Goal: Information Seeking & Learning: Learn about a topic

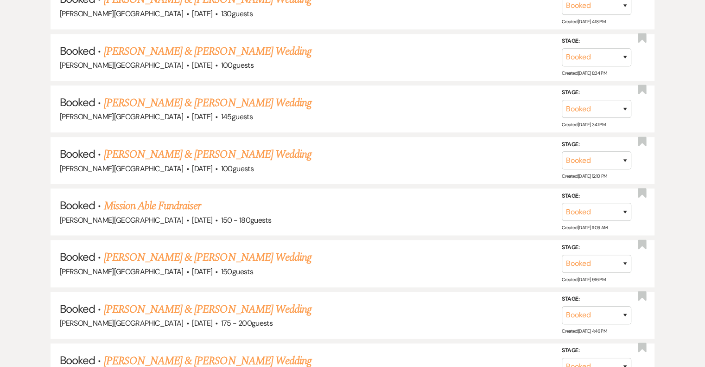
scroll to position [1211, 0]
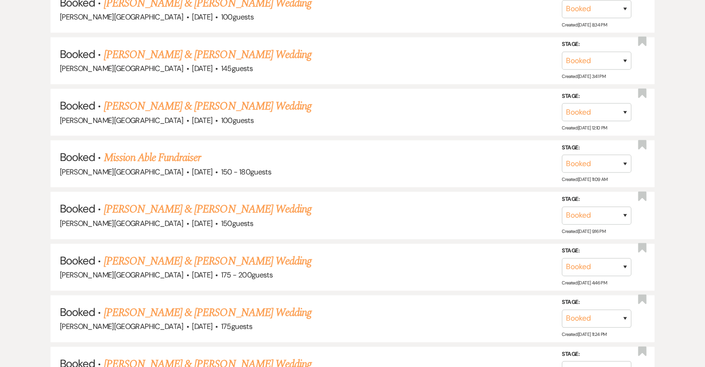
drag, startPoint x: 240, startPoint y: 198, endPoint x: 280, endPoint y: 197, distance: 39.9
click at [240, 201] on link "[PERSON_NAME] & [PERSON_NAME] Wedding" at bounding box center [208, 209] width 208 height 17
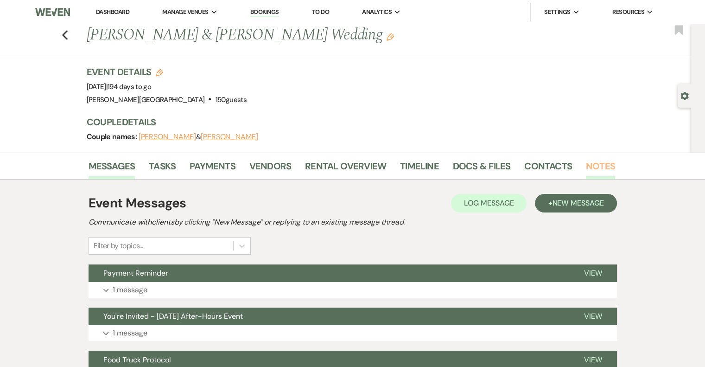
click at [601, 168] on link "Notes" at bounding box center [600, 169] width 29 height 20
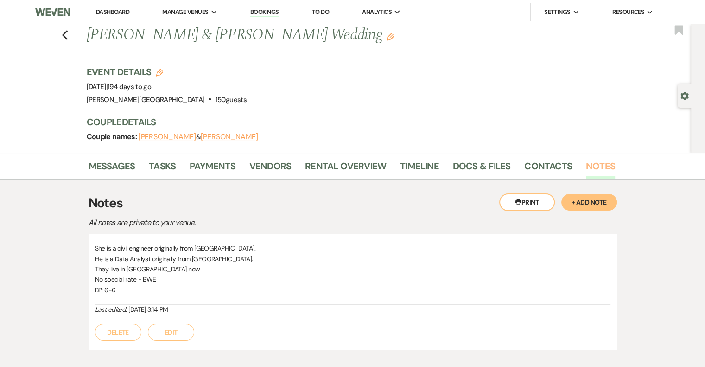
scroll to position [46, 0]
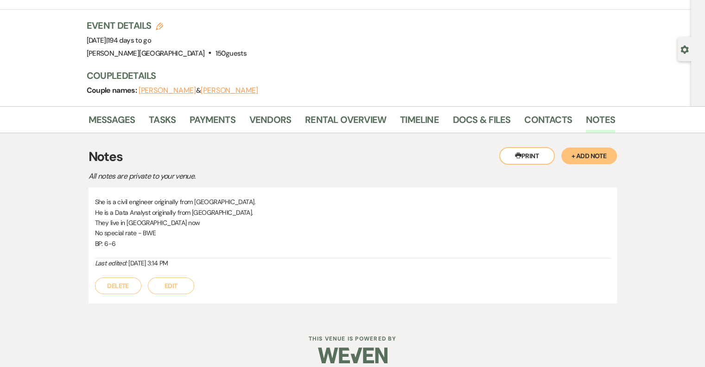
drag, startPoint x: 95, startPoint y: 201, endPoint x: 225, endPoint y: 258, distance: 142.4
click at [225, 258] on div "She is a civil engineer originally from [GEOGRAPHIC_DATA]. He is a Data Analyst…" at bounding box center [352, 232] width 515 height 71
copy div "She is a civil engineer originally from [GEOGRAPHIC_DATA]. He is a Data Analyst…"
click at [545, 116] on link "Contacts" at bounding box center [548, 122] width 48 height 20
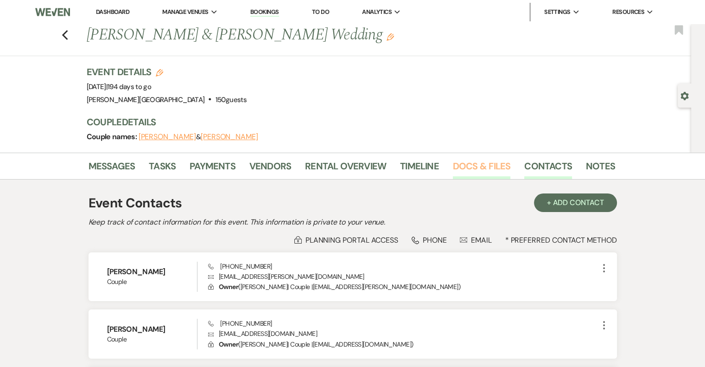
click at [482, 167] on link "Docs & Files" at bounding box center [481, 169] width 57 height 20
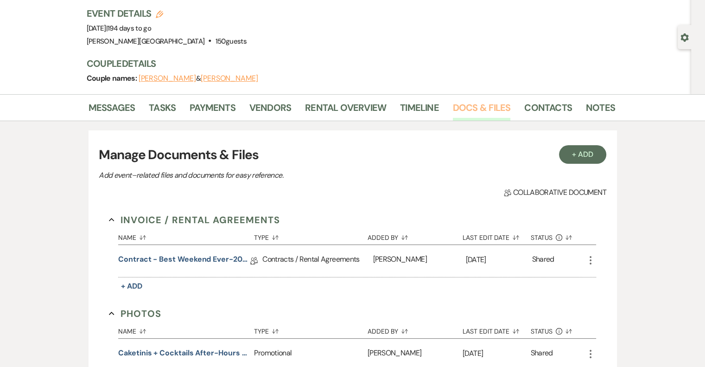
scroll to position [93, 0]
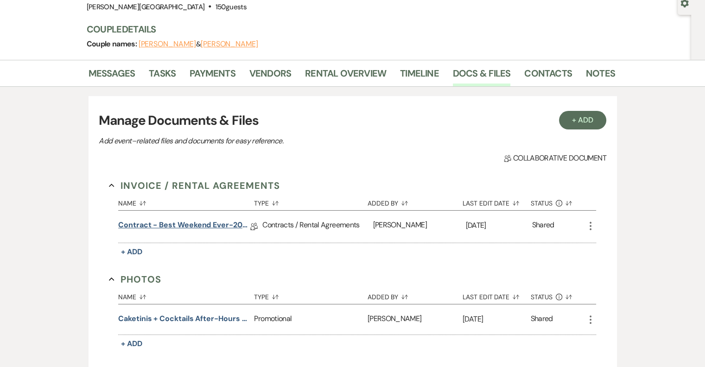
click at [214, 226] on link "Contract - Best Weekend Ever-2026" at bounding box center [184, 226] width 132 height 14
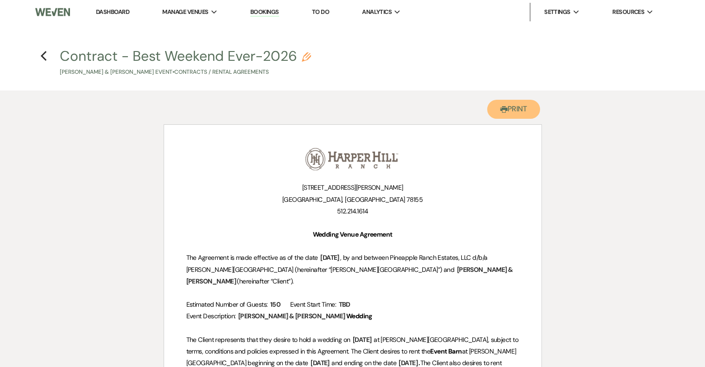
click at [518, 115] on button "Printer Print" at bounding box center [513, 109] width 53 height 19
click at [44, 55] on icon "Previous" at bounding box center [43, 56] width 7 height 11
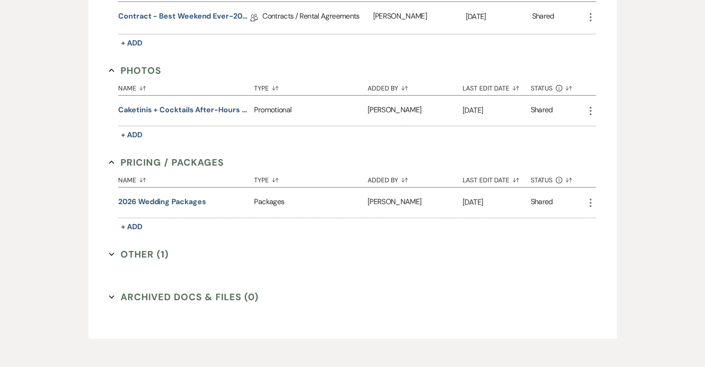
scroll to position [324, 0]
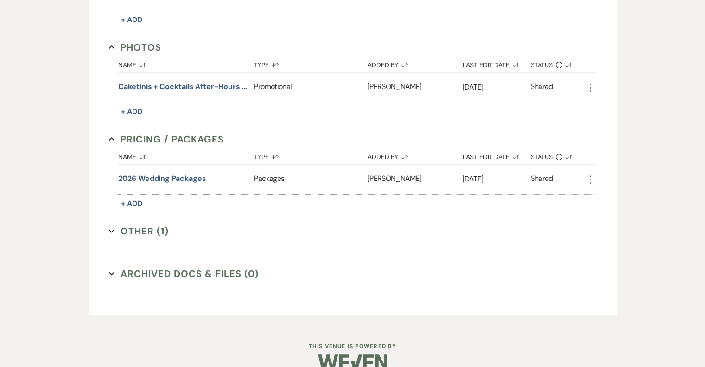
click at [143, 231] on button "Other (1) Expand" at bounding box center [139, 231] width 60 height 14
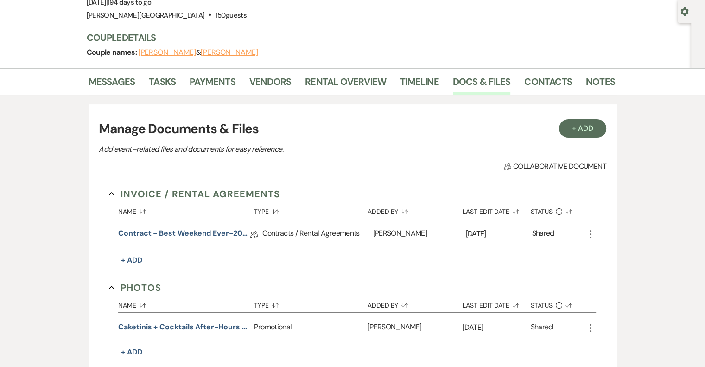
scroll to position [79, 0]
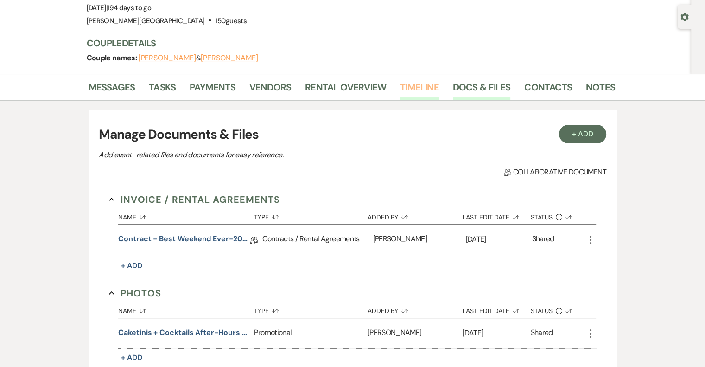
click at [414, 90] on link "Timeline" at bounding box center [419, 90] width 39 height 20
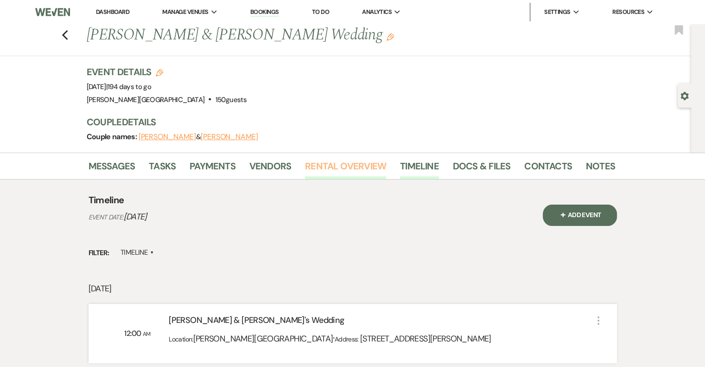
click at [333, 168] on link "Rental Overview" at bounding box center [345, 169] width 81 height 20
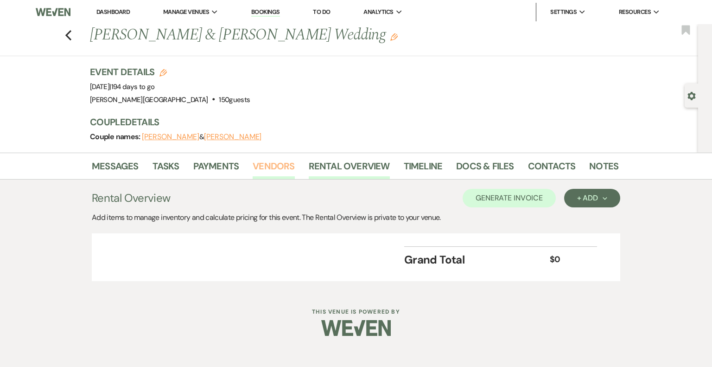
click at [274, 165] on link "Vendors" at bounding box center [274, 169] width 42 height 20
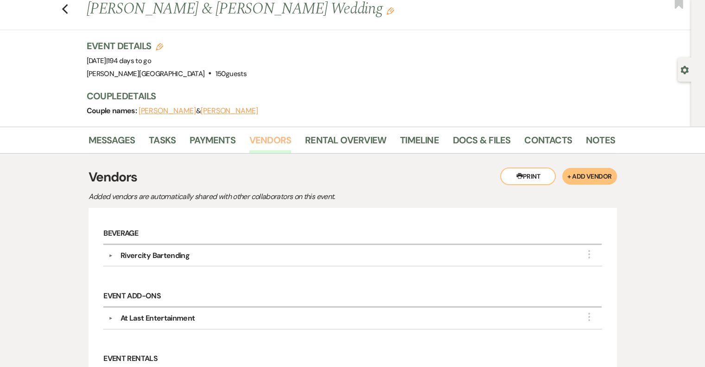
scroll to position [2, 0]
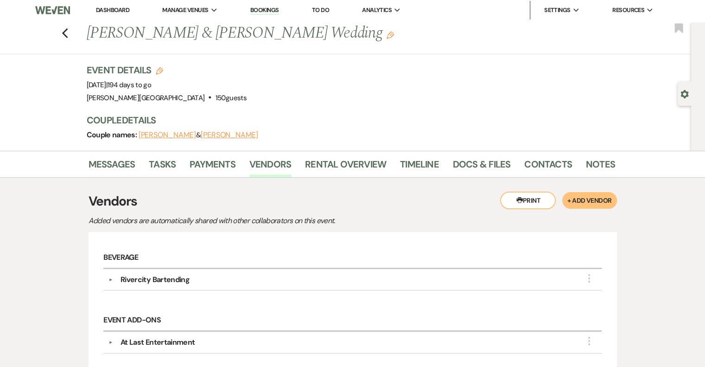
click at [109, 279] on button "▼" at bounding box center [110, 279] width 11 height 5
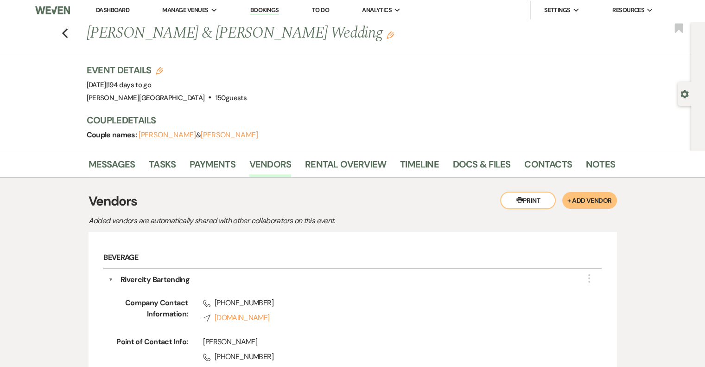
scroll to position [141, 0]
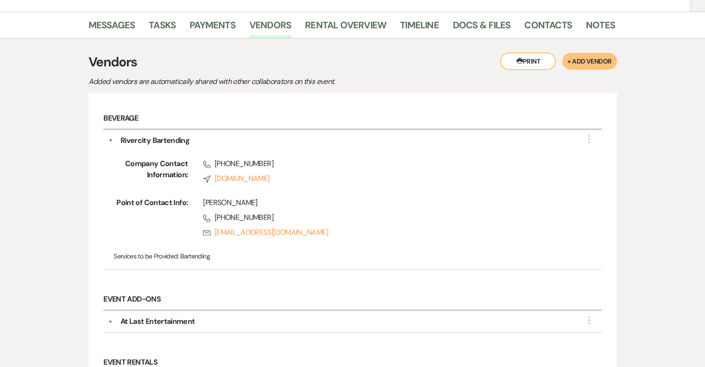
click at [112, 319] on button "▼" at bounding box center [110, 321] width 11 height 5
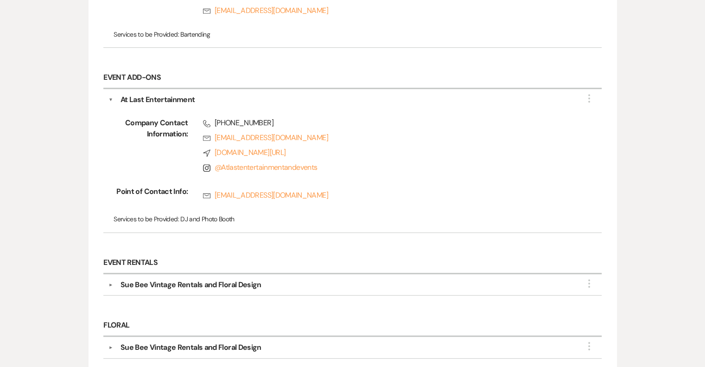
scroll to position [373, 0]
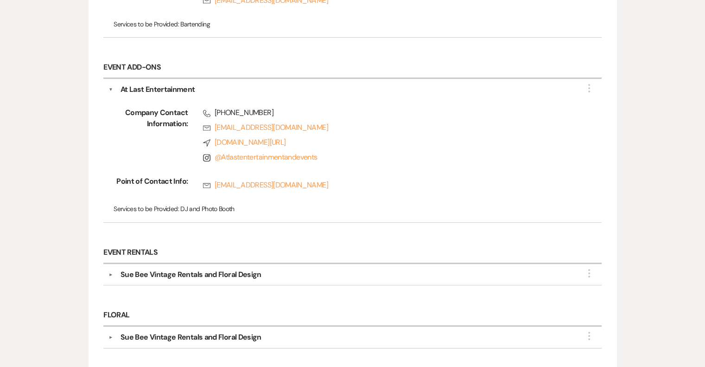
drag, startPoint x: 110, startPoint y: 271, endPoint x: 140, endPoint y: 266, distance: 30.0
click at [110, 272] on button "▼" at bounding box center [110, 274] width 11 height 5
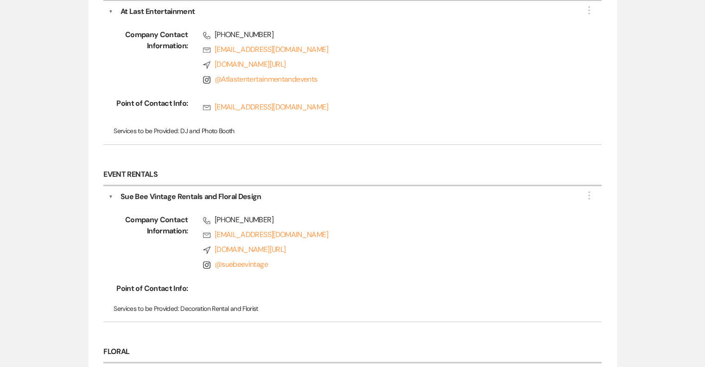
scroll to position [558, 0]
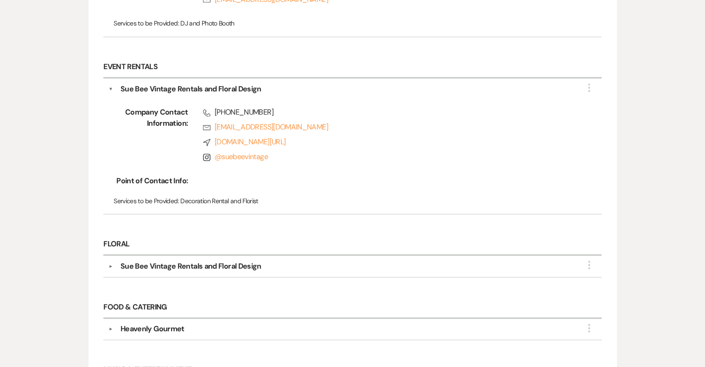
click at [110, 264] on button "▼" at bounding box center [110, 266] width 11 height 5
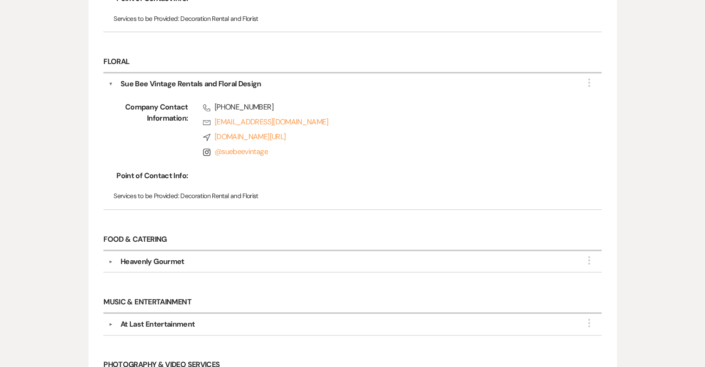
scroll to position [743, 0]
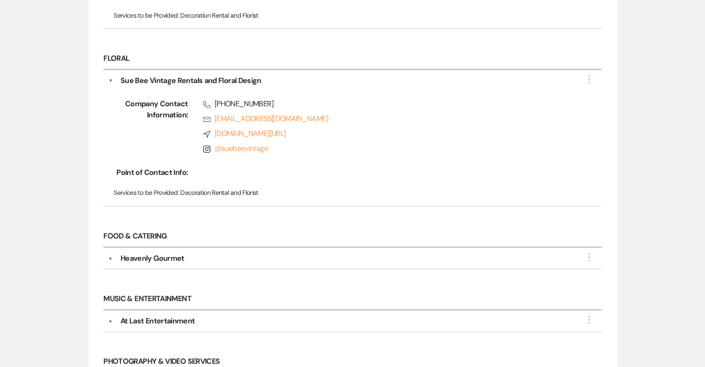
click at [110, 256] on button "▼" at bounding box center [110, 258] width 11 height 5
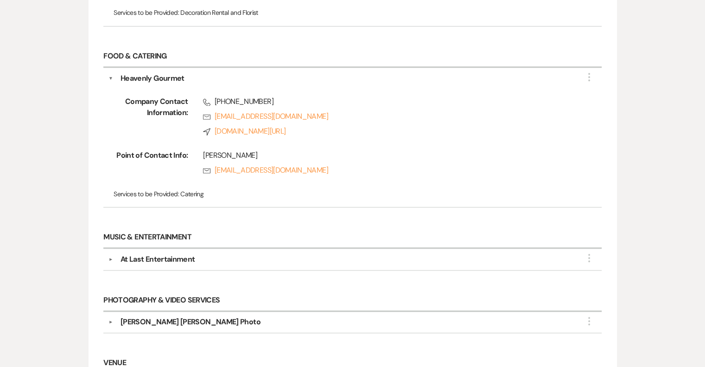
scroll to position [929, 0]
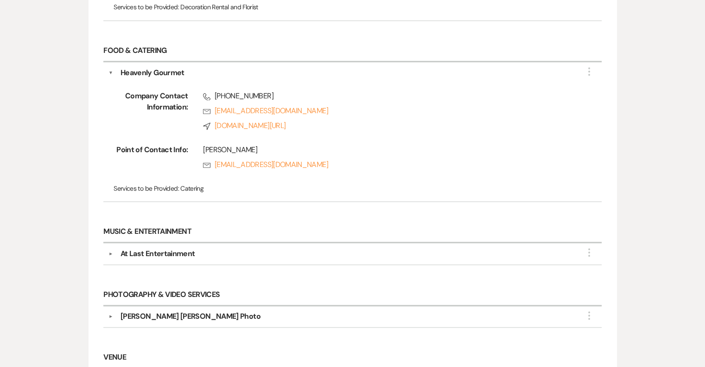
click at [110, 251] on button "▼" at bounding box center [110, 253] width 11 height 5
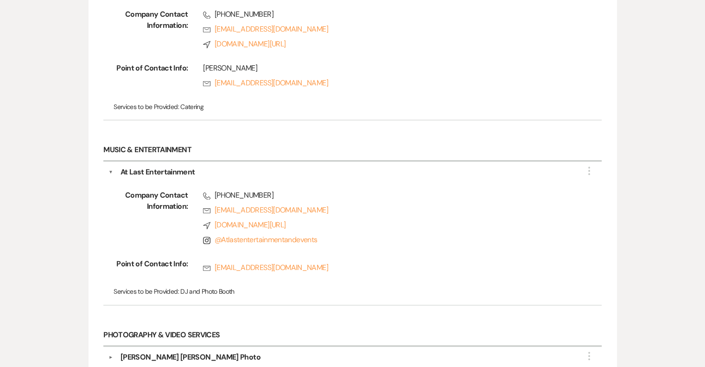
scroll to position [1114, 0]
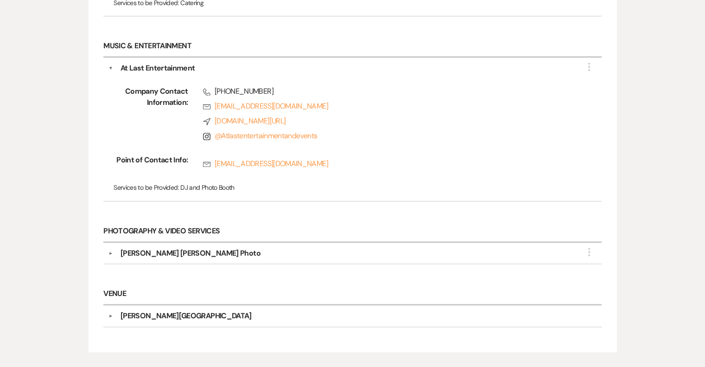
click at [110, 251] on button "▼" at bounding box center [110, 253] width 11 height 5
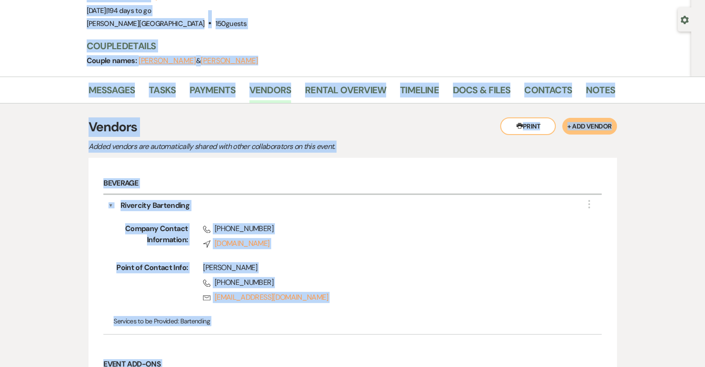
scroll to position [0, 0]
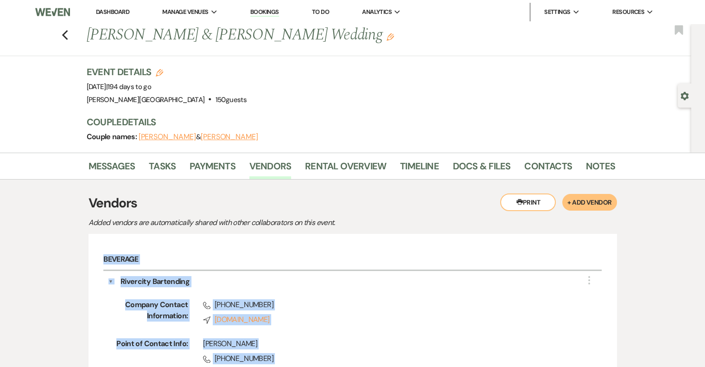
drag, startPoint x: 285, startPoint y: 181, endPoint x: 101, endPoint y: 262, distance: 200.7
copy div "Loremips ▼ Dolorsita Consectetu Adip Elitsed Doeiusm Temporincid: Utlab +2 (161…"
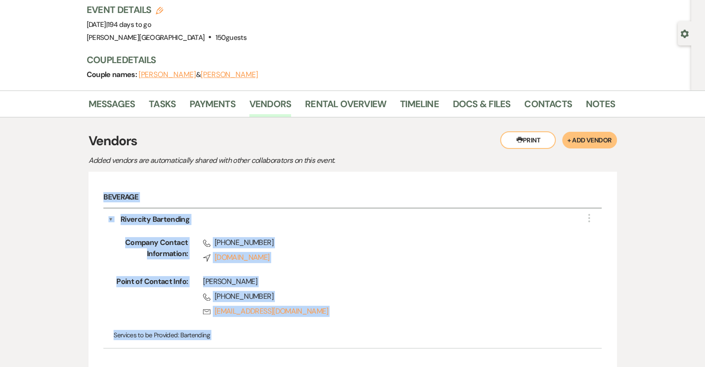
scroll to position [93, 0]
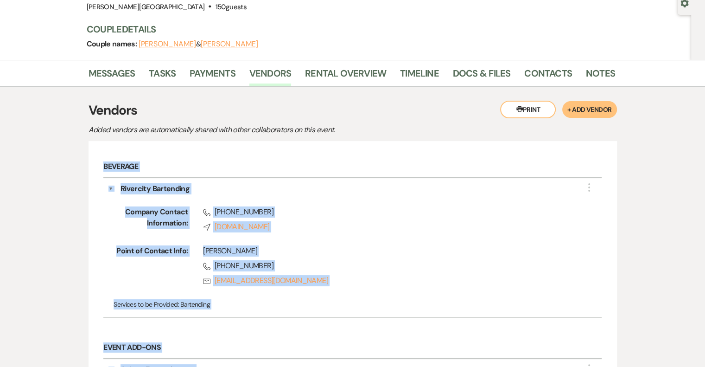
click at [112, 188] on button "▼" at bounding box center [110, 188] width 5 height 11
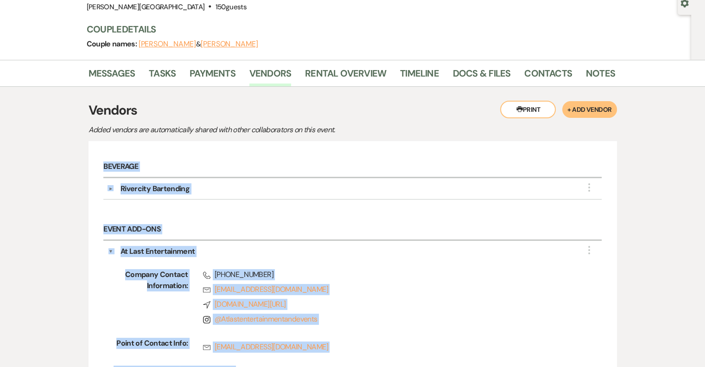
click at [110, 248] on button "▼" at bounding box center [110, 251] width 5 height 11
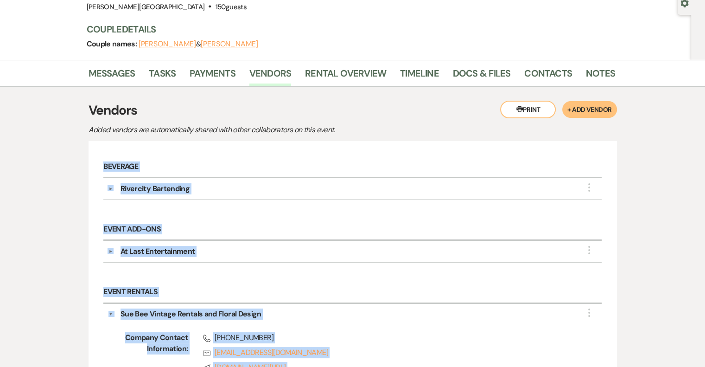
click at [108, 311] on button "▼" at bounding box center [110, 313] width 5 height 11
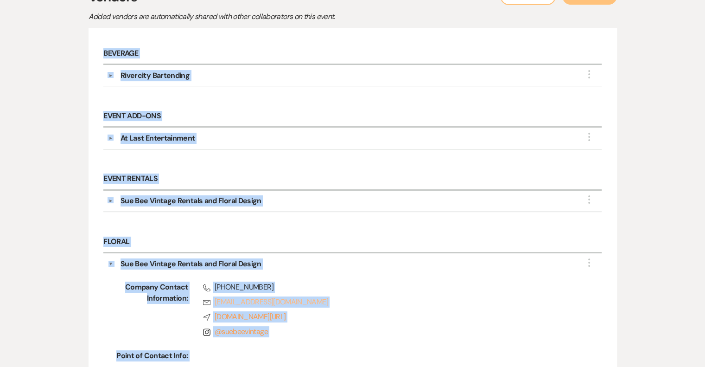
scroll to position [278, 0]
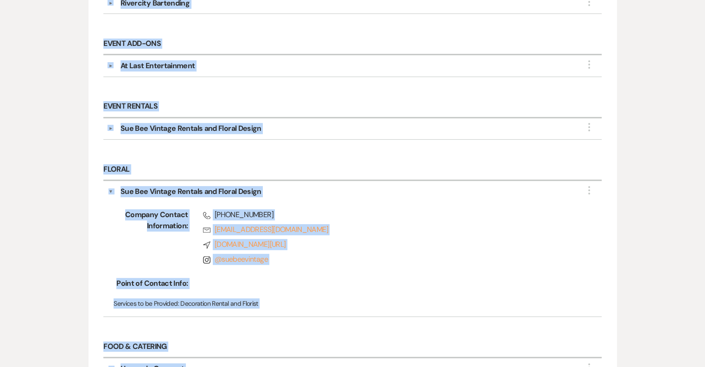
click at [112, 189] on button "▼" at bounding box center [110, 191] width 5 height 11
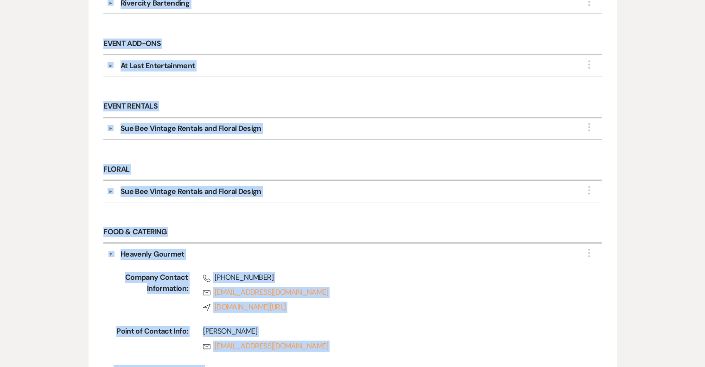
click at [400, 143] on div "Event Rentals ▼ [PERSON_NAME] Vintage Rentals and Floral Design More Company Co…" at bounding box center [352, 123] width 507 height 63
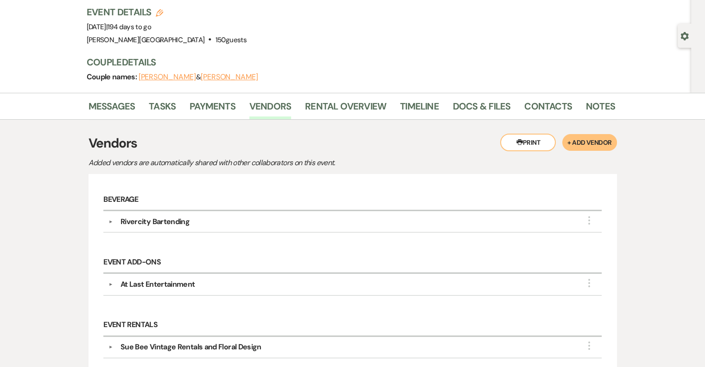
scroll to position [46, 0]
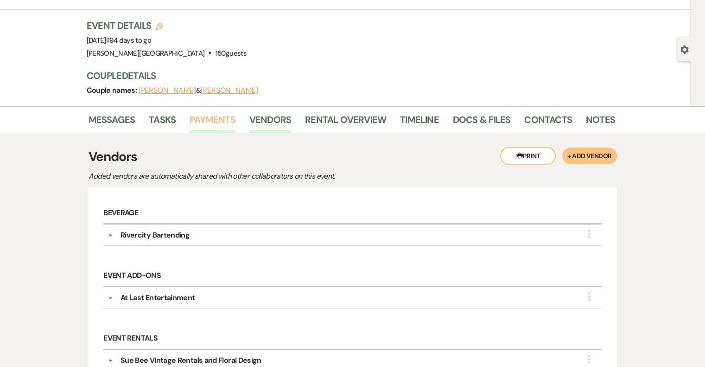
click at [220, 127] on link "Payments" at bounding box center [213, 122] width 46 height 20
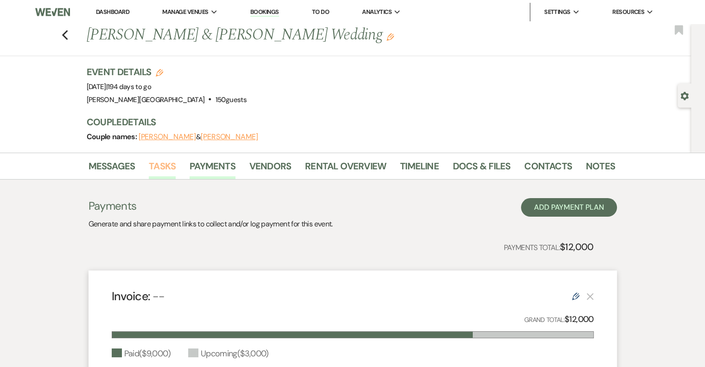
click at [154, 169] on link "Tasks" at bounding box center [162, 169] width 27 height 20
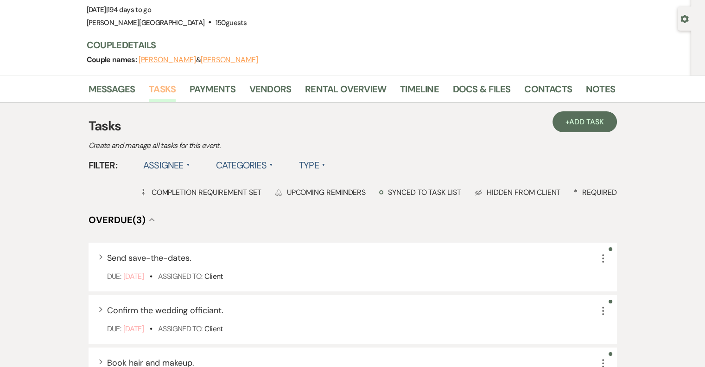
scroll to position [139, 0]
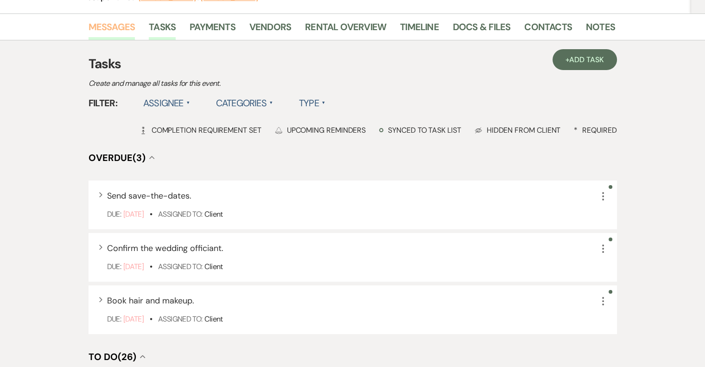
click at [120, 25] on link "Messages" at bounding box center [112, 29] width 47 height 20
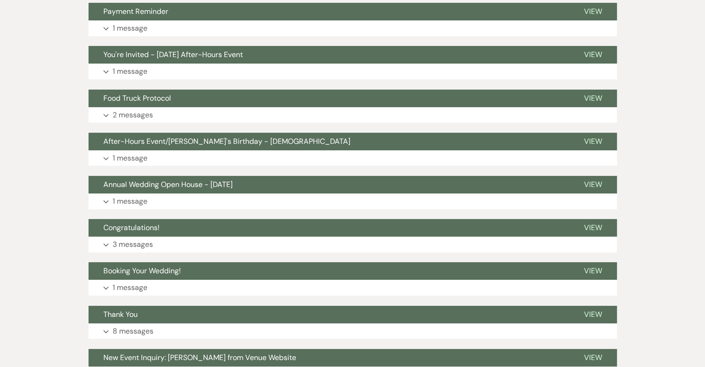
scroll to position [349, 0]
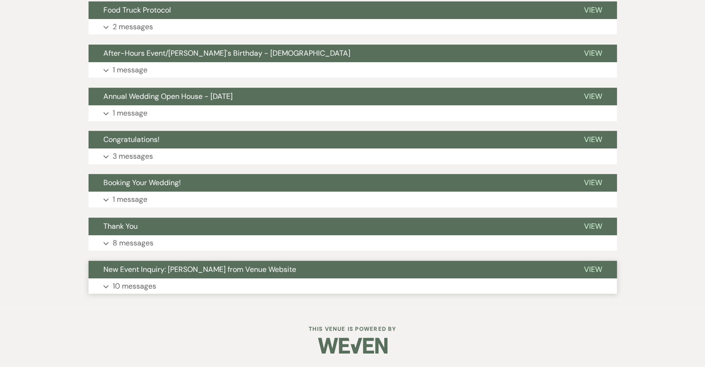
click at [107, 285] on icon "Expand" at bounding box center [106, 287] width 6 height 4
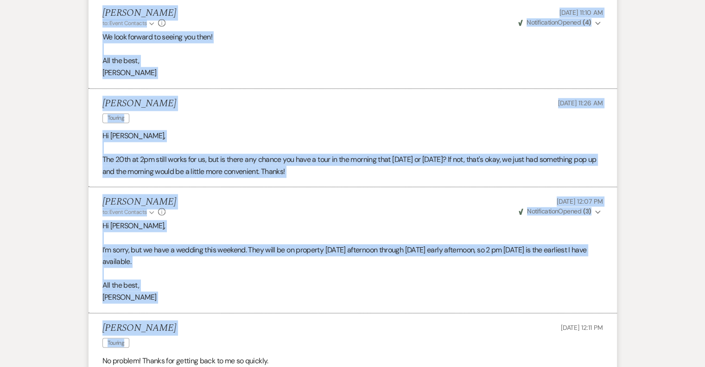
scroll to position [1581, 0]
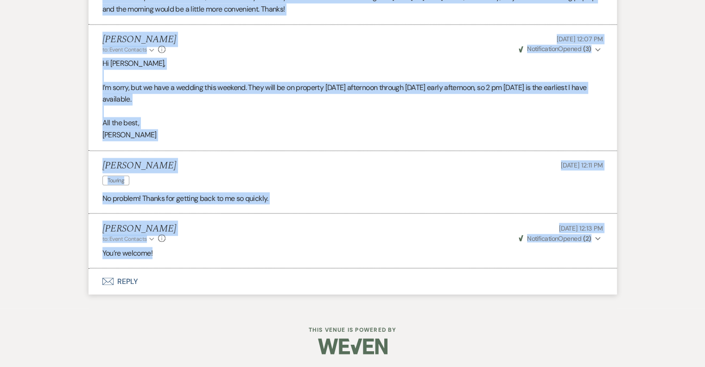
drag, startPoint x: 103, startPoint y: 244, endPoint x: 264, endPoint y: 254, distance: 161.6
copy ul "Loremip Dolor Sit 38, 5227, 0:49 AM Cons : Adipisc Elits Doeiu : Tempori Utlab'…"
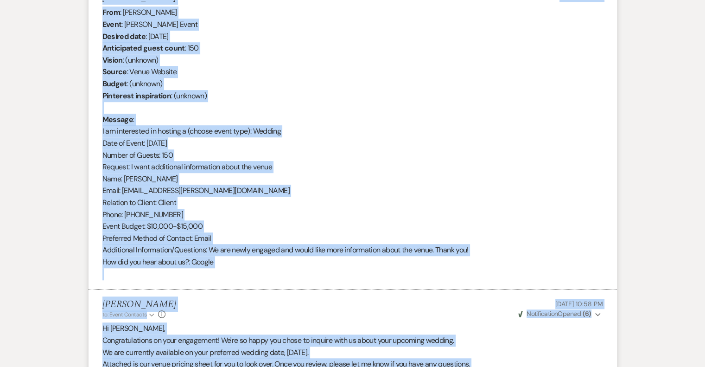
scroll to position [562, 0]
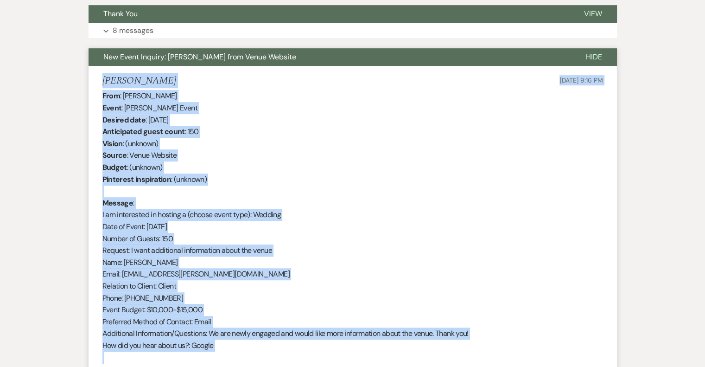
click at [114, 57] on span "New Event Inquiry: [PERSON_NAME] from Venue Website" at bounding box center [199, 57] width 193 height 10
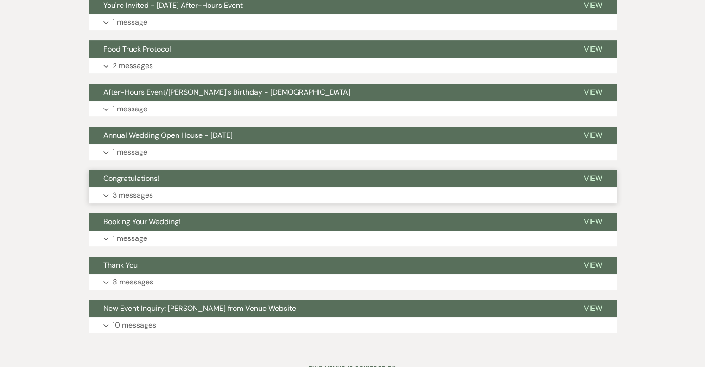
scroll to position [303, 0]
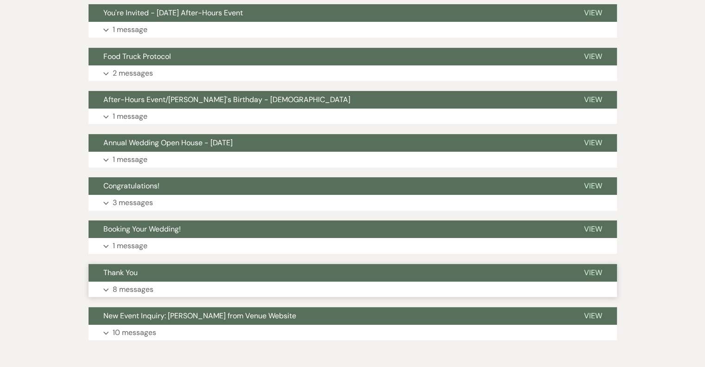
click at [131, 270] on span "Thank You" at bounding box center [120, 272] width 34 height 10
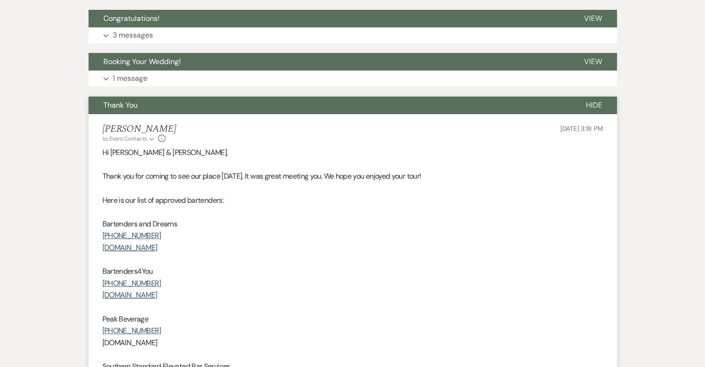
scroll to position [488, 0]
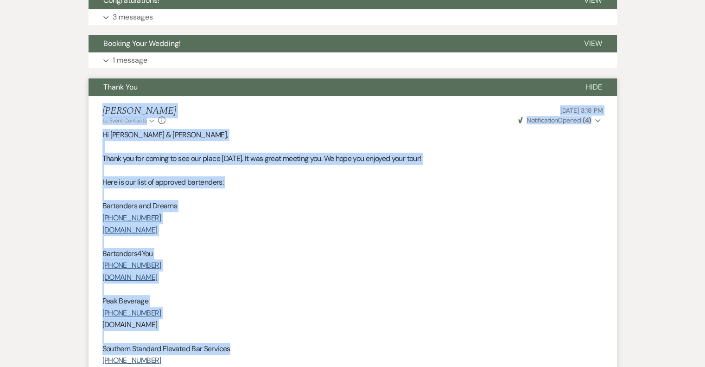
drag, startPoint x: 105, startPoint y: 106, endPoint x: 341, endPoint y: 350, distance: 339.2
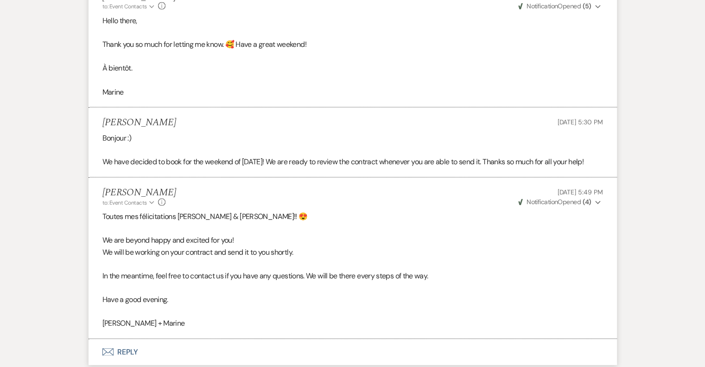
scroll to position [1879, 0]
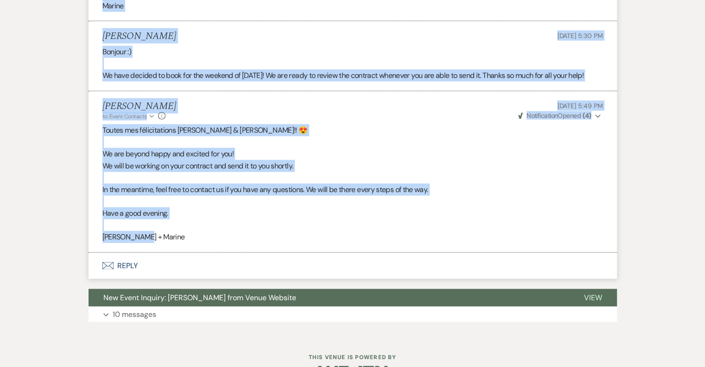
click at [236, 244] on li "[PERSON_NAME] to: Event Contacts Expand Info [DATE] 5:49 PM Weven Check Notific…" at bounding box center [353, 171] width 528 height 161
copy ul "Loremi Do Sitam co: Adipi Elitsedd Eiusmo Temp Inc 88, 5000, 2:04 UT Labor Etdo…"
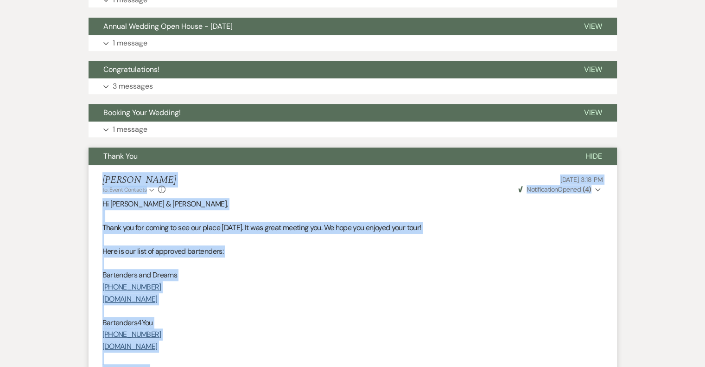
scroll to position [349, 0]
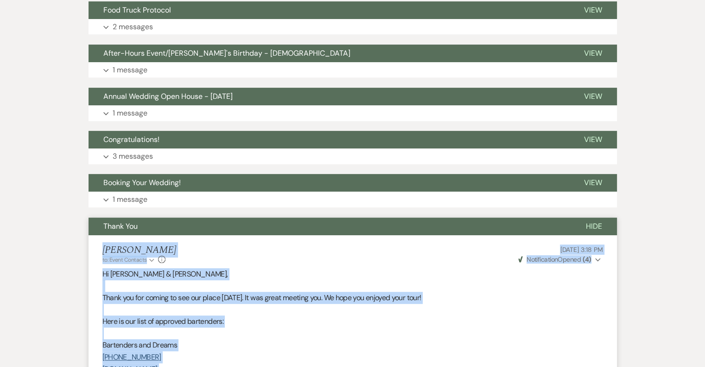
click at [129, 225] on span "Thank You" at bounding box center [120, 226] width 34 height 10
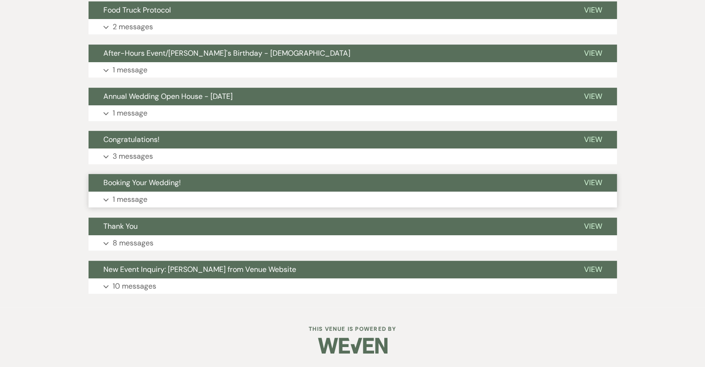
click at [134, 201] on p "1 message" at bounding box center [130, 199] width 35 height 12
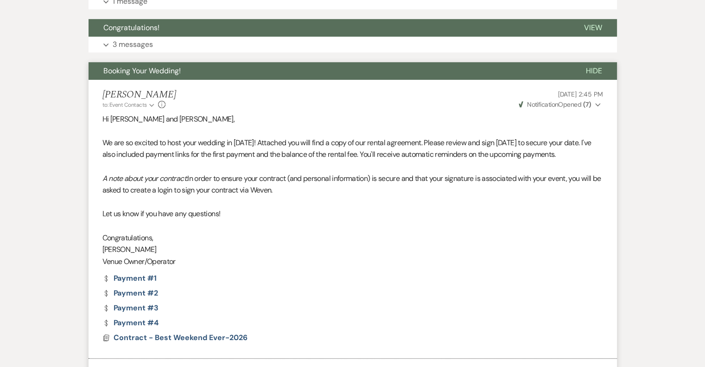
scroll to position [396, 0]
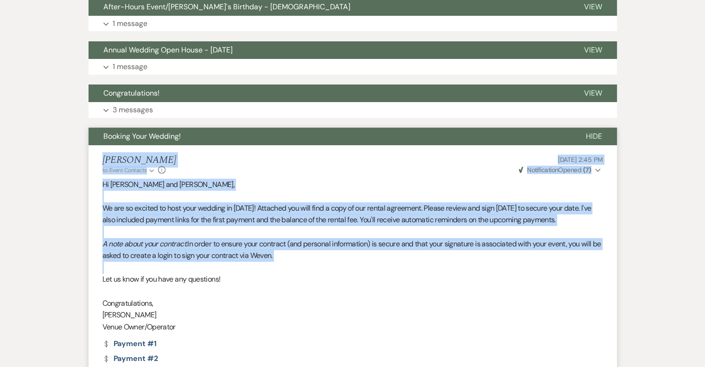
drag, startPoint x: 103, startPoint y: 156, endPoint x: 255, endPoint y: 261, distance: 184.6
click at [255, 261] on li "[PERSON_NAME] to: Event Contacts Expand Info [DATE] 2:45 PM Weven Check Notific…" at bounding box center [353, 284] width 528 height 279
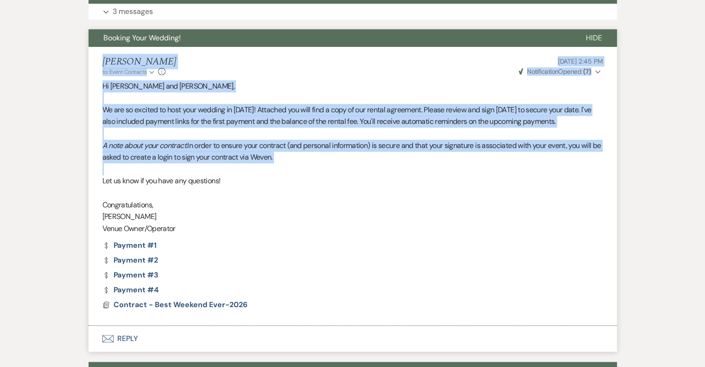
scroll to position [581, 0]
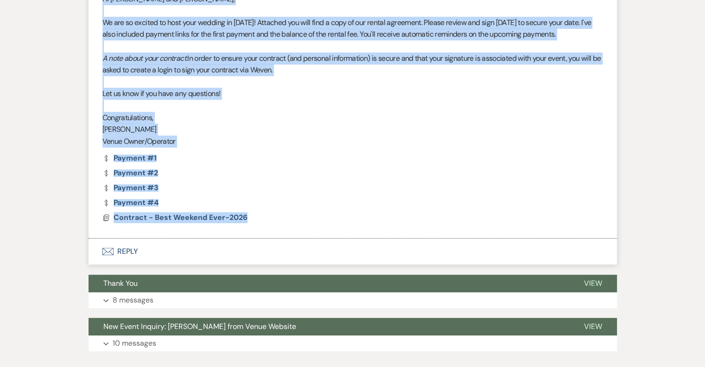
click at [275, 216] on div "Docs Contract - Best Weekend Ever-2026" at bounding box center [352, 217] width 501 height 7
copy li "[PERSON_NAME] to: Event Contacts Expand Info [DATE] 2:45 PM Weven Check Notific…"
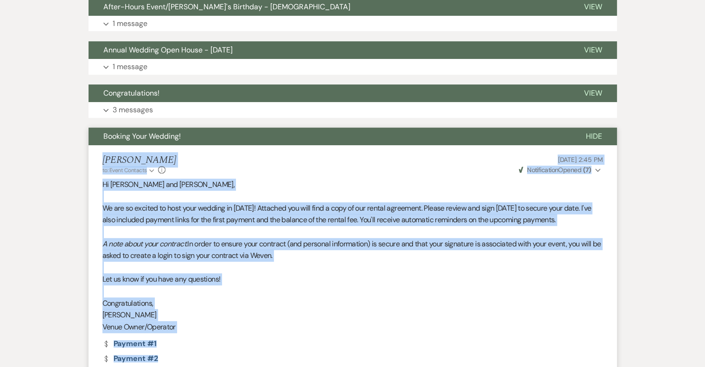
click at [139, 141] on button "Booking Your Wedding!" at bounding box center [330, 136] width 482 height 18
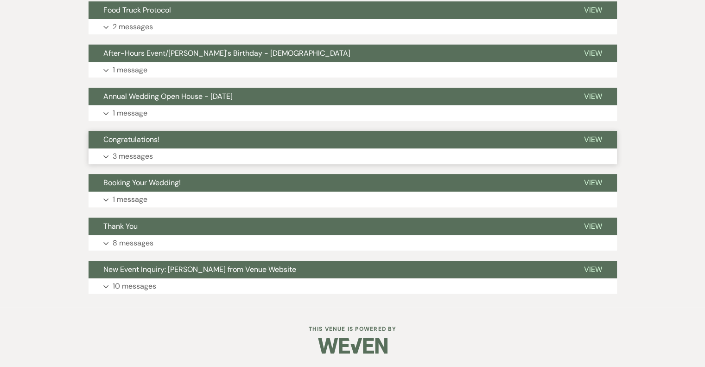
click at [143, 155] on p "3 messages" at bounding box center [133, 156] width 40 height 12
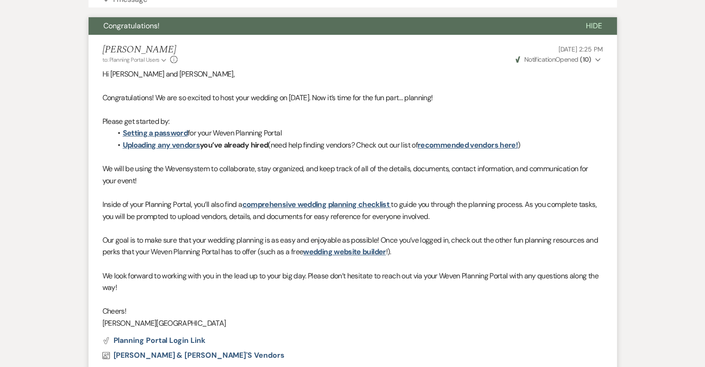
scroll to position [443, 0]
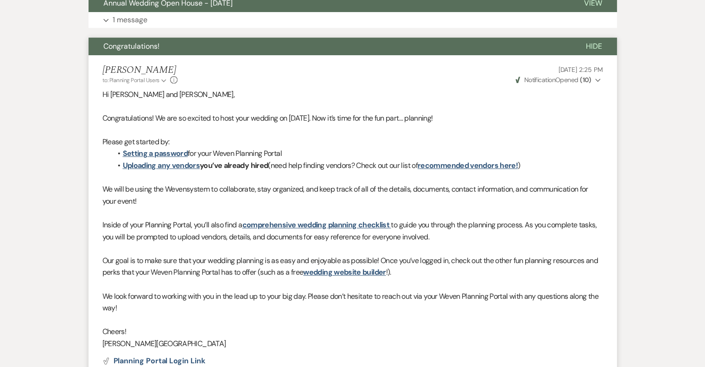
click at [133, 46] on span "Congratulations!" at bounding box center [131, 46] width 56 height 10
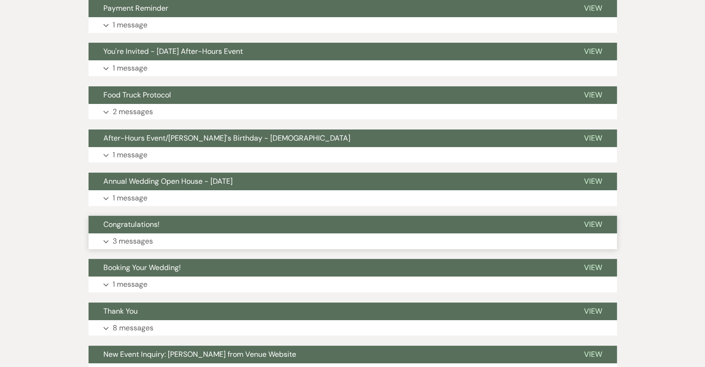
scroll to position [257, 0]
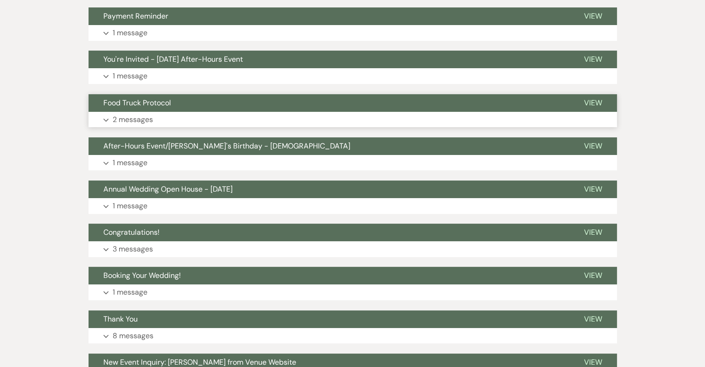
click at [144, 120] on p "2 messages" at bounding box center [133, 120] width 40 height 12
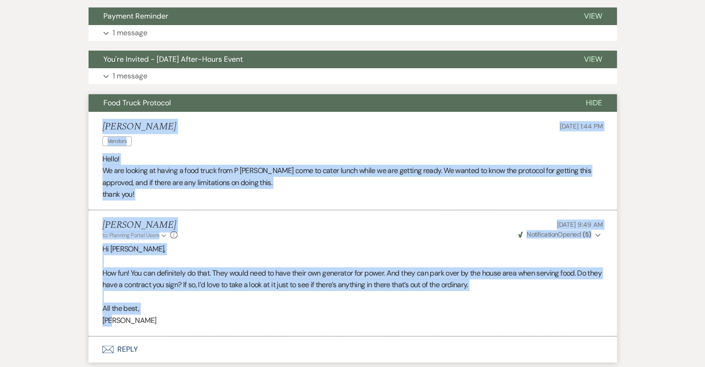
drag, startPoint x: 104, startPoint y: 124, endPoint x: 252, endPoint y: 327, distance: 251.5
click at [252, 327] on ul "[PERSON_NAME] Vendors [DATE] 1:44 PM Hello! We are looking at having a food tru…" at bounding box center [353, 224] width 528 height 224
copy ul "[PERSON_NAME] Vendors [DATE] 1:44 PM Hello! We are looking at having a food tru…"
click at [134, 102] on span "Food Truck Protocol" at bounding box center [137, 103] width 68 height 10
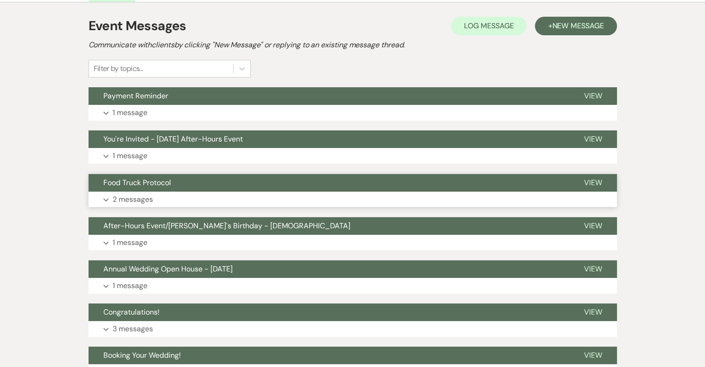
scroll to position [164, 0]
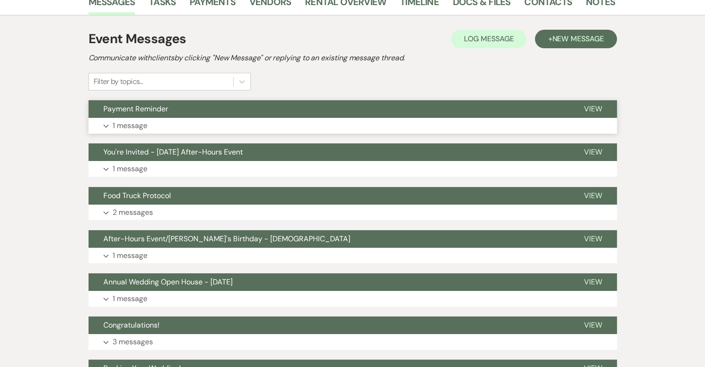
click at [140, 128] on p "1 message" at bounding box center [130, 126] width 35 height 12
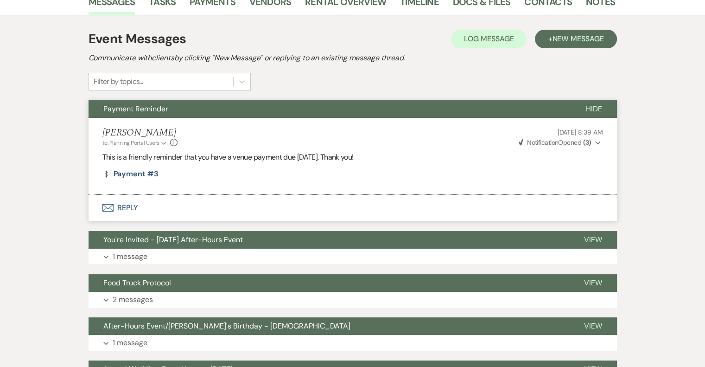
scroll to position [71, 0]
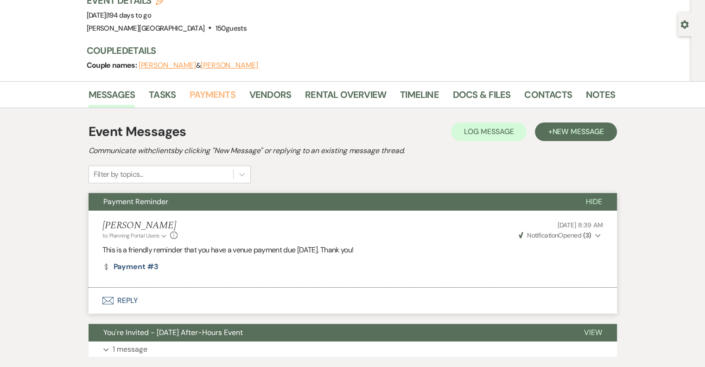
drag, startPoint x: 210, startPoint y: 95, endPoint x: 215, endPoint y: 95, distance: 5.1
click at [210, 95] on link "Payments" at bounding box center [213, 97] width 46 height 20
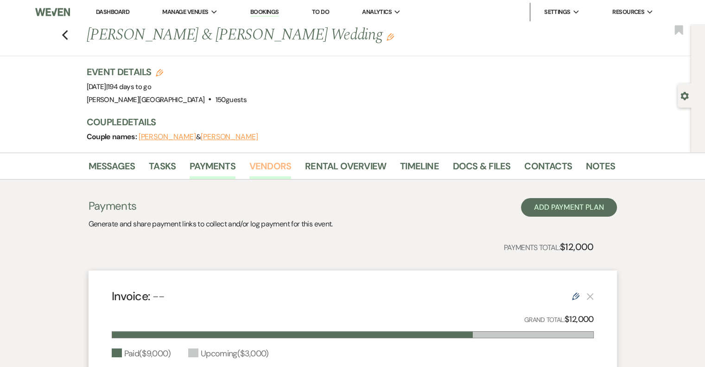
click at [276, 165] on link "Vendors" at bounding box center [270, 169] width 42 height 20
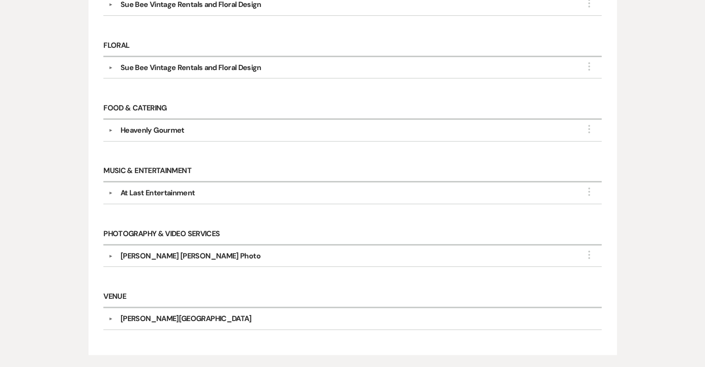
scroll to position [417, 0]
